Goal: Transaction & Acquisition: Purchase product/service

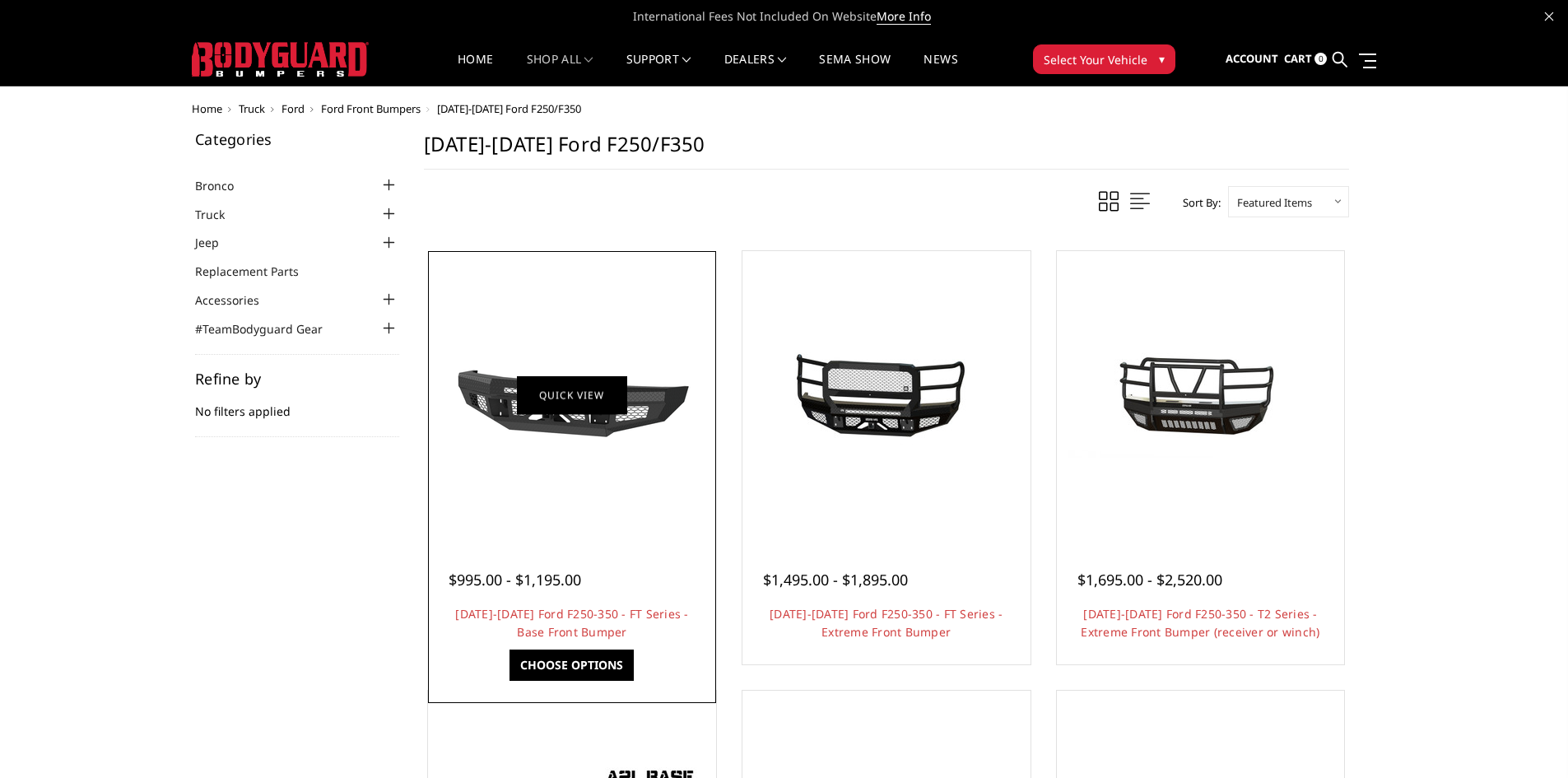
click at [518, 396] on link "Quick view" at bounding box center [572, 395] width 110 height 39
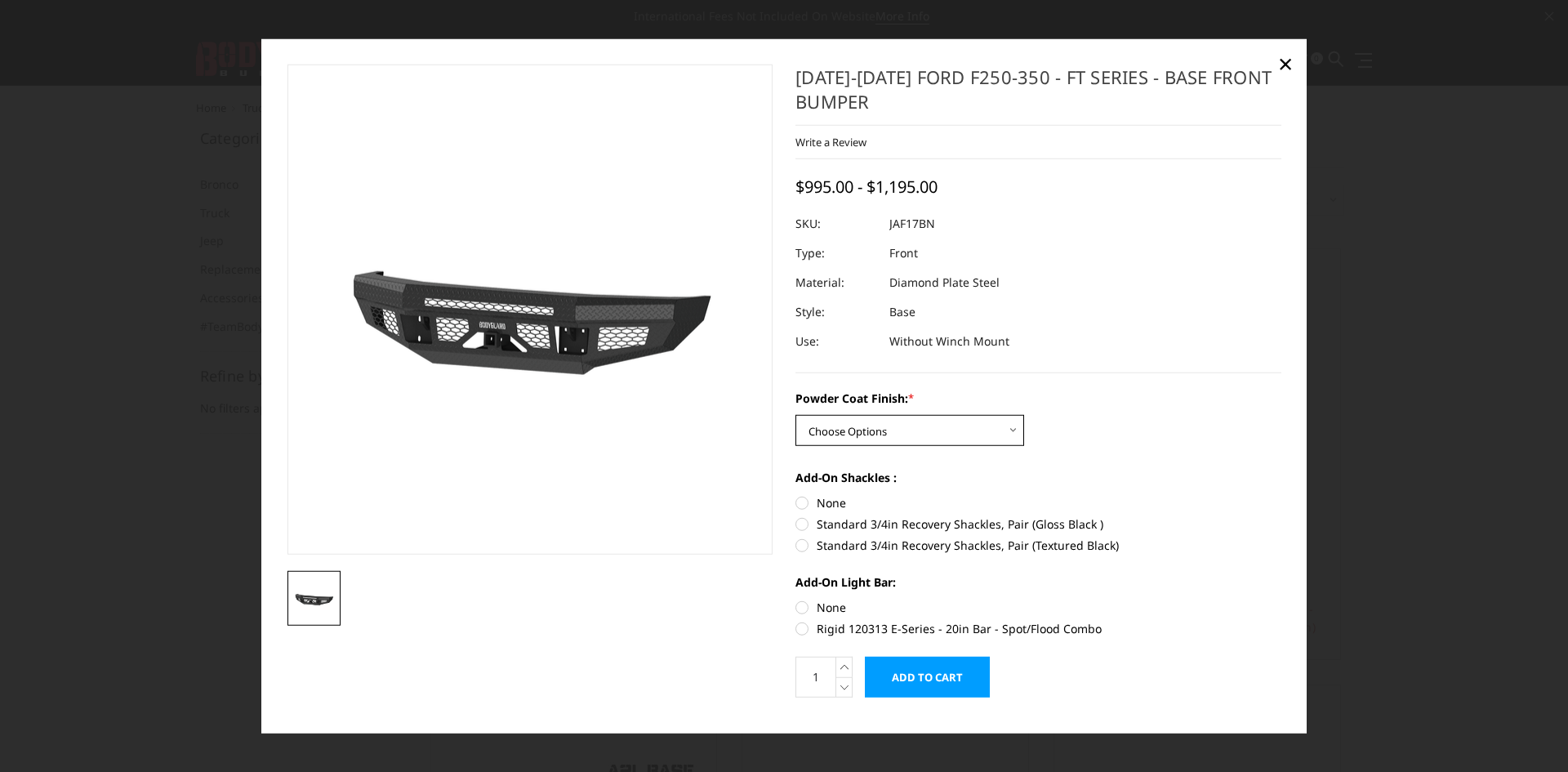
click at [866, 434] on select "Choose Options Bare Metal Gloss Black Powder Coat Textured Black Powder Coat" at bounding box center [909, 431] width 228 height 31
select select "3373"
click at [795, 415] on select "Choose Options Bare Metal Gloss Black Powder Coat Textured Black Powder Coat" at bounding box center [909, 431] width 228 height 31
click at [858, 429] on select "Choose Options Bare Metal Gloss Black Powder Coat Textured Black Powder Coat" at bounding box center [909, 431] width 228 height 31
click at [795, 415] on select "Choose Options Bare Metal Gloss Black Powder Coat Textured Black Powder Coat" at bounding box center [909, 431] width 228 height 31
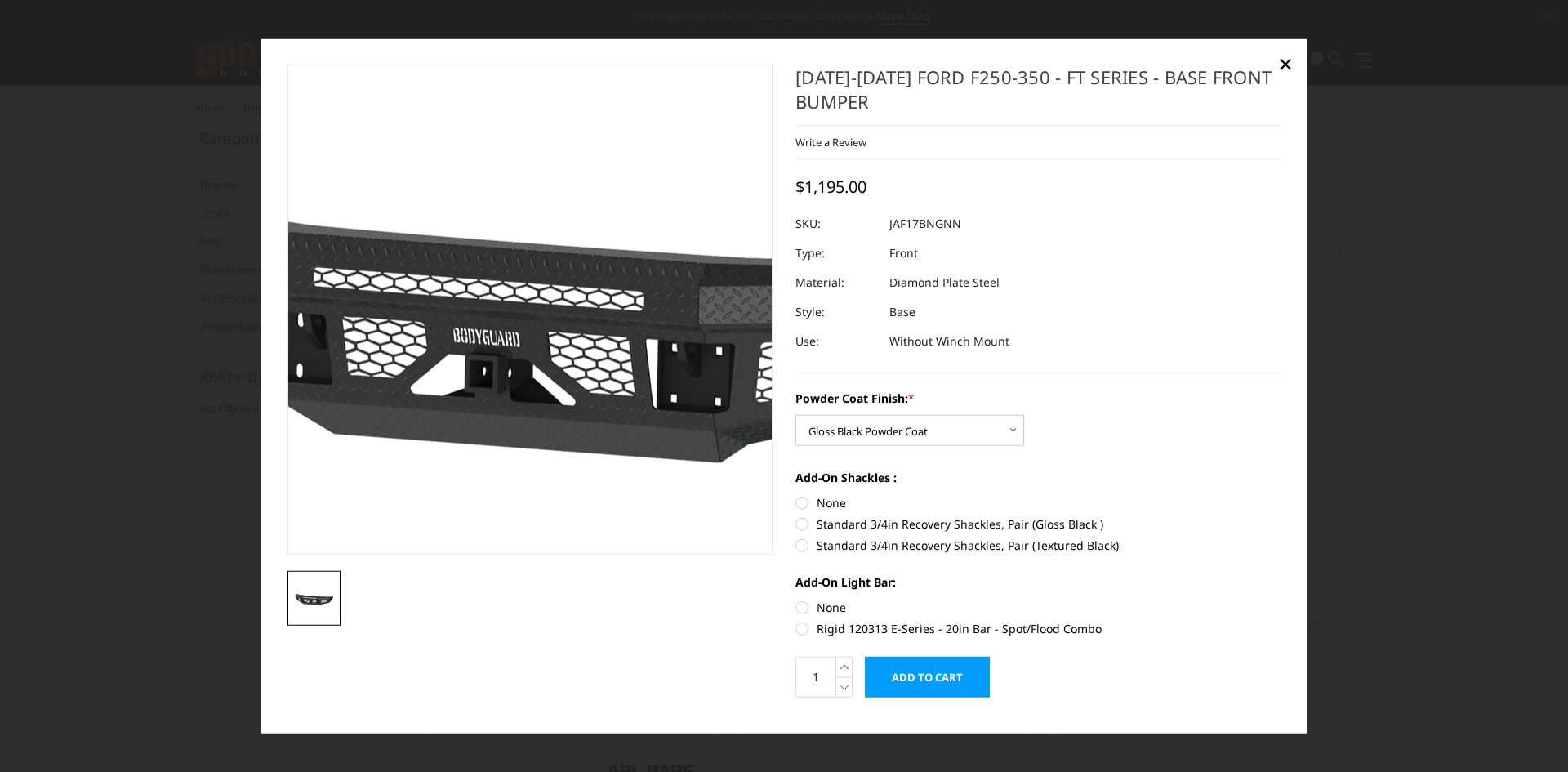
click at [480, 375] on img at bounding box center [583, 297] width 1045 height 588
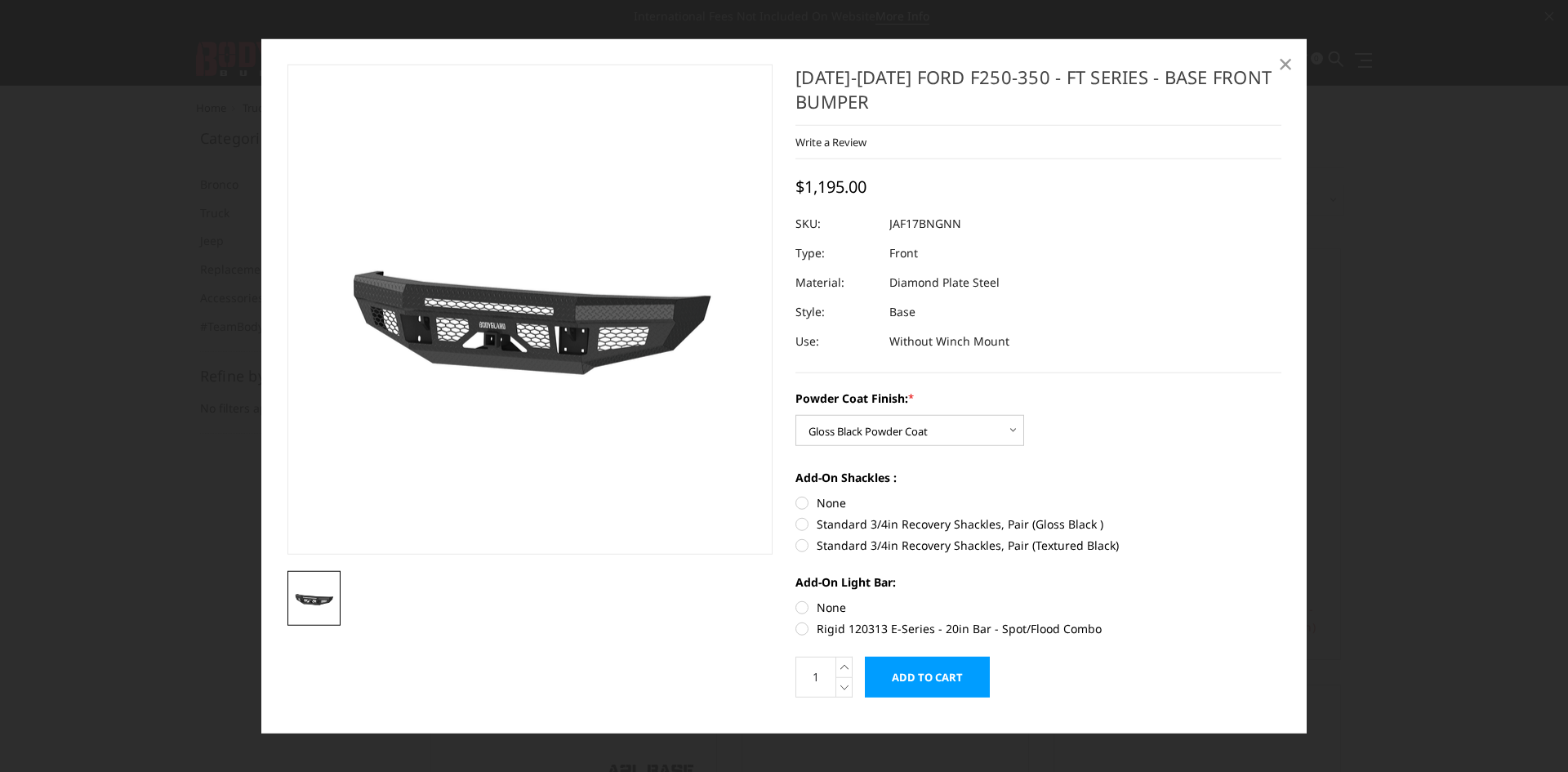
click at [1289, 58] on span "×" at bounding box center [1285, 63] width 15 height 35
